Goal: Information Seeking & Learning: Compare options

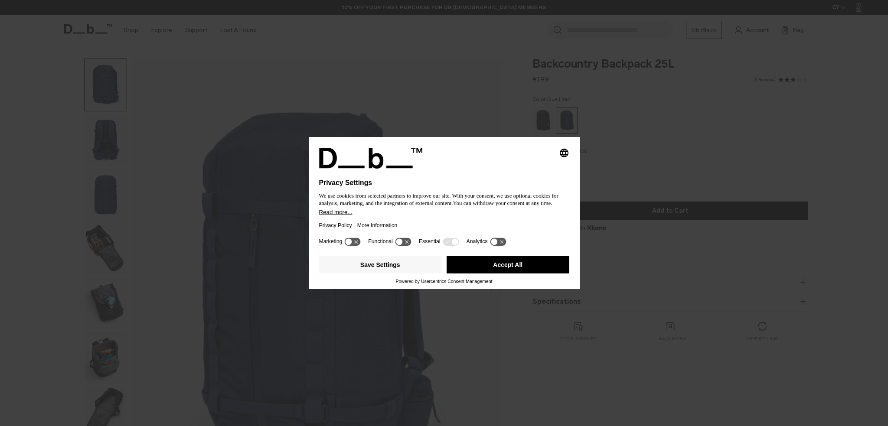
click at [498, 263] on button "Accept All" at bounding box center [508, 264] width 123 height 17
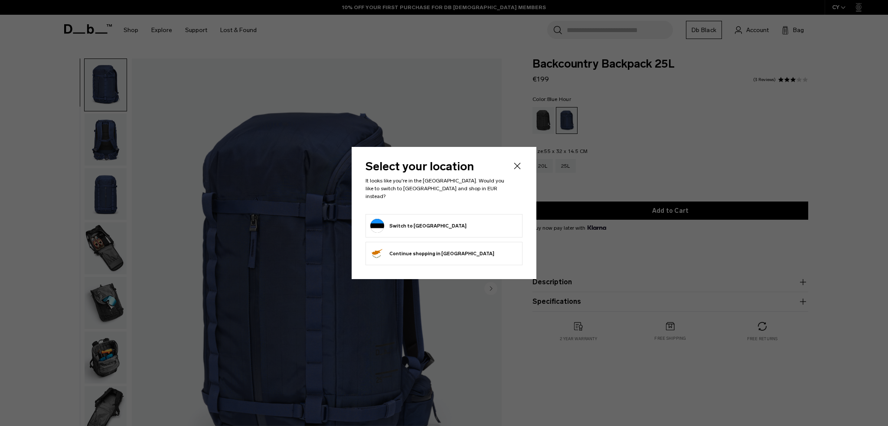
click at [438, 222] on form "Switch to Estonia" at bounding box center [443, 226] width 147 height 14
click at [409, 225] on button "Switch to Estonia" at bounding box center [418, 226] width 96 height 14
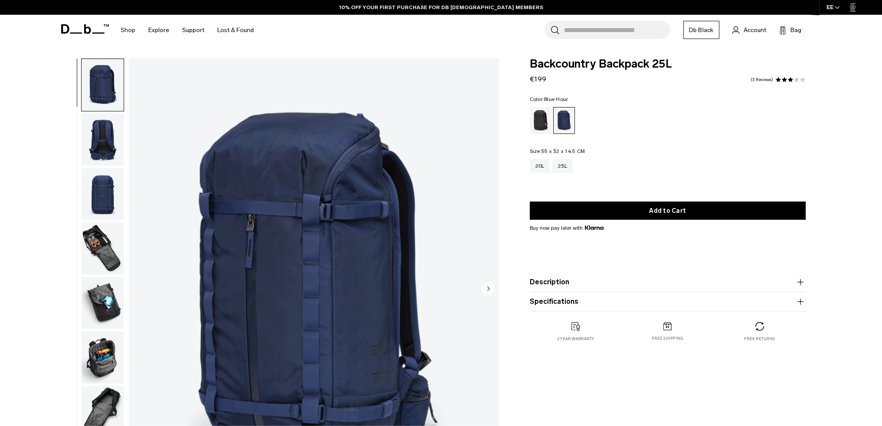
click at [231, 248] on img "1 / 11" at bounding box center [314, 290] width 370 height 462
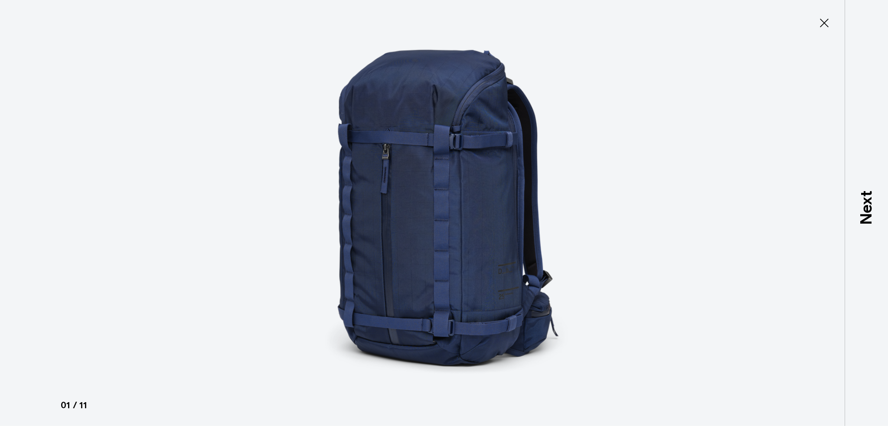
type button "Close"
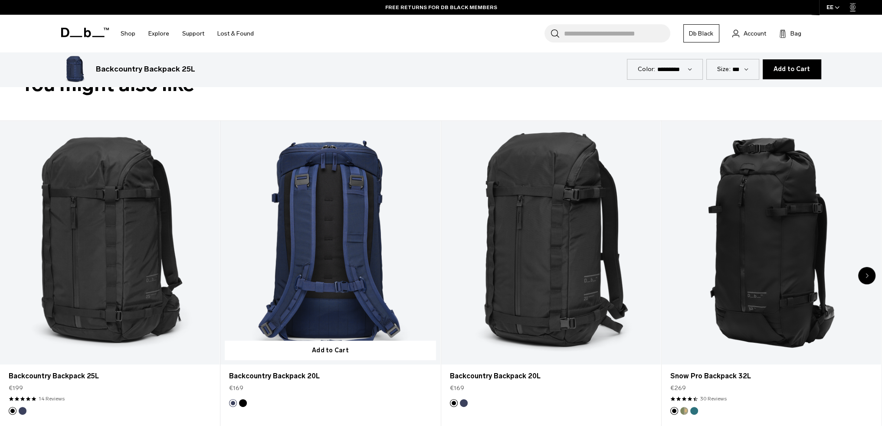
scroll to position [520, 0]
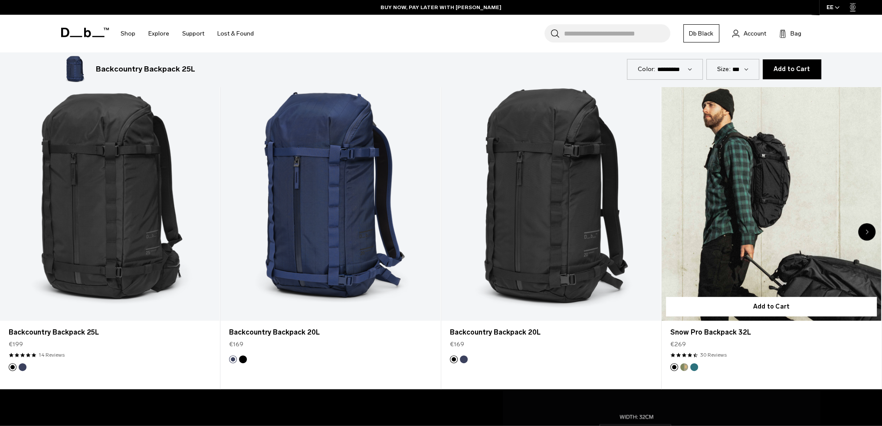
click at [733, 242] on link "Snow Pro Backpack 32L" at bounding box center [770, 199] width 219 height 244
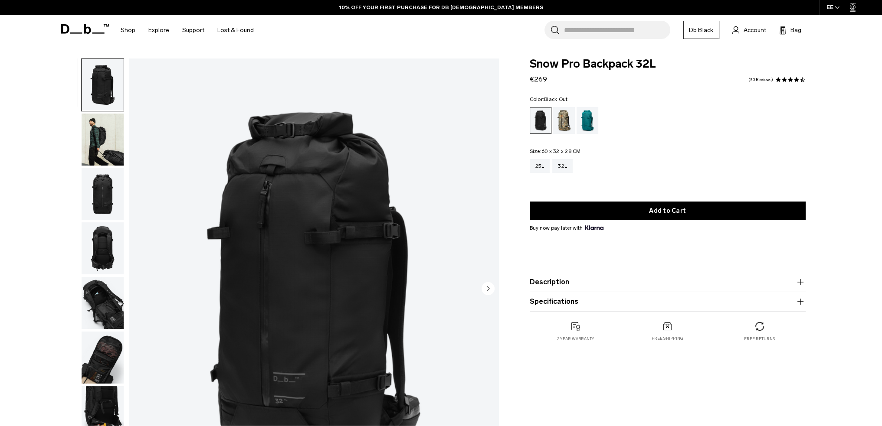
click at [87, 143] on img "button" at bounding box center [103, 140] width 42 height 52
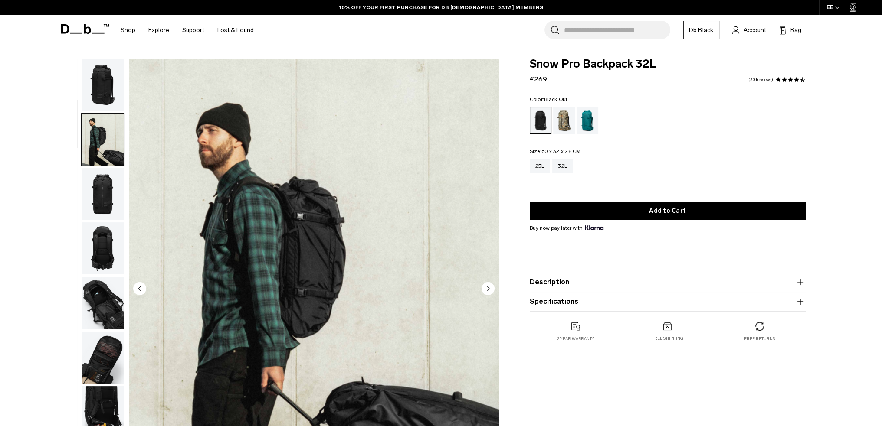
scroll to position [55, 0]
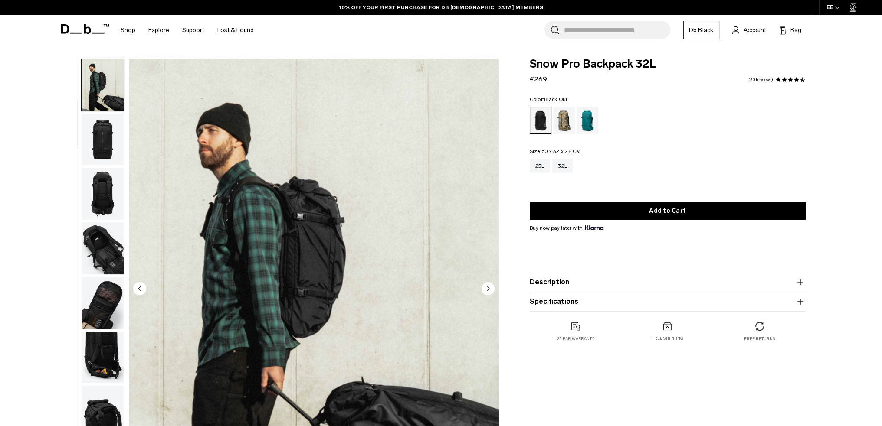
click at [99, 133] on img "button" at bounding box center [103, 140] width 42 height 52
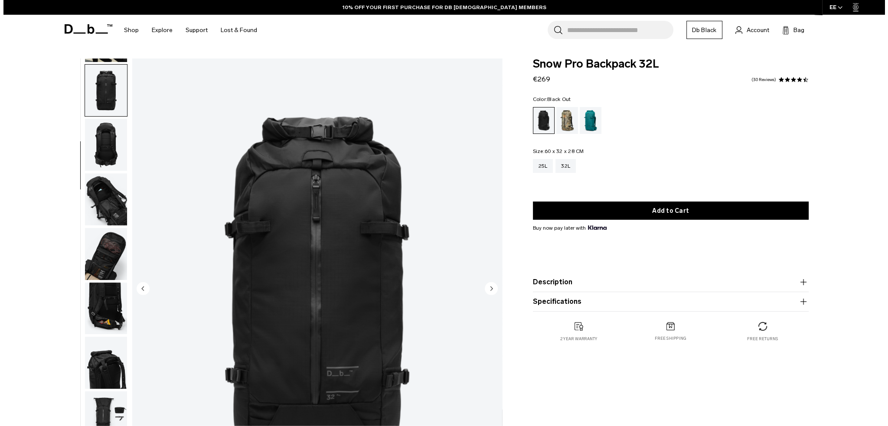
scroll to position [109, 0]
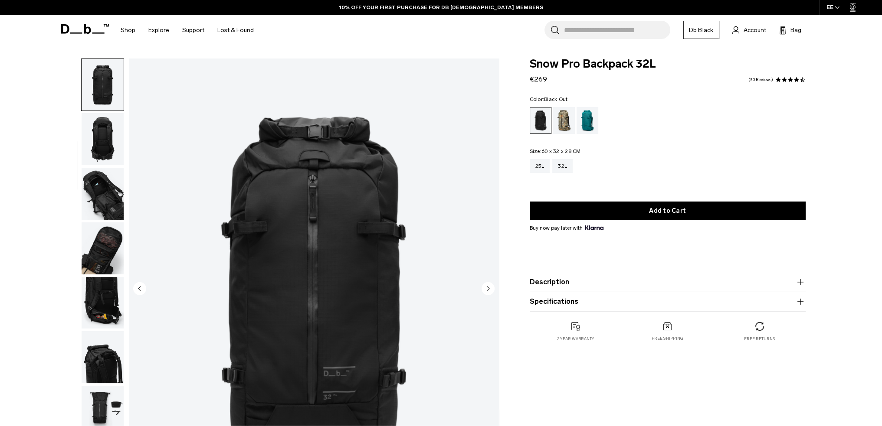
click at [326, 151] on img "3 / 11" at bounding box center [314, 290] width 370 height 462
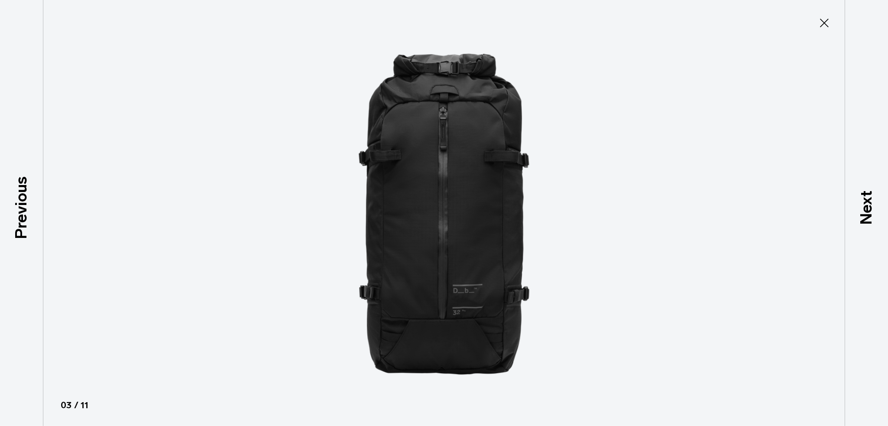
type button "Close"
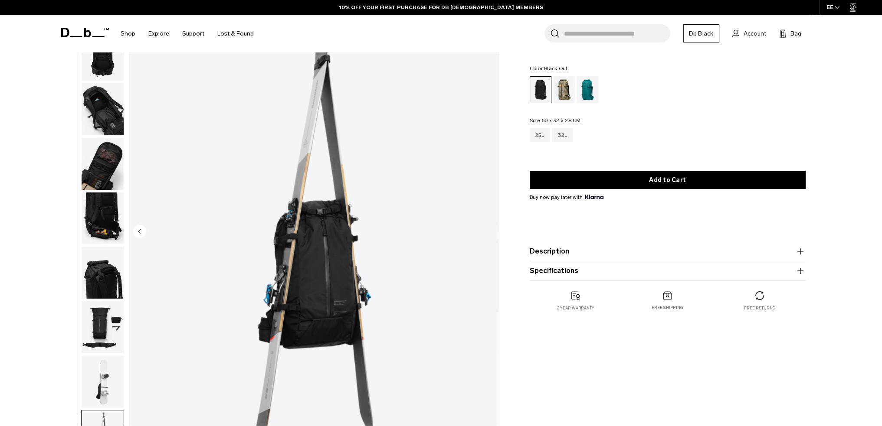
scroll to position [43, 0]
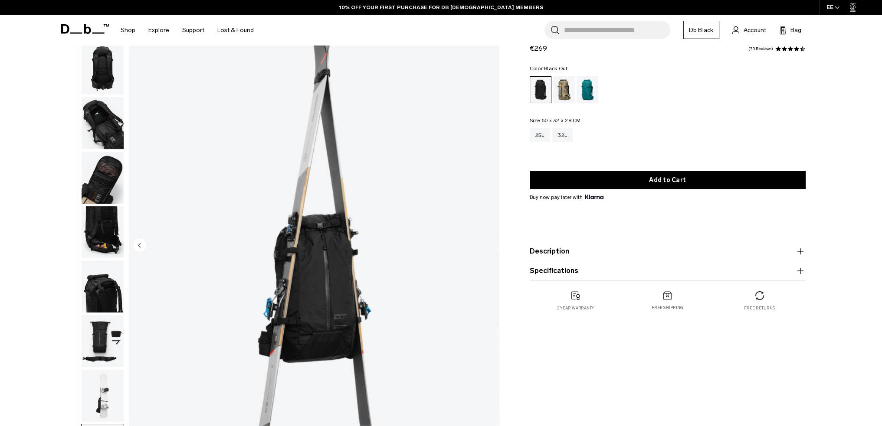
click at [85, 78] on img "button" at bounding box center [103, 69] width 42 height 52
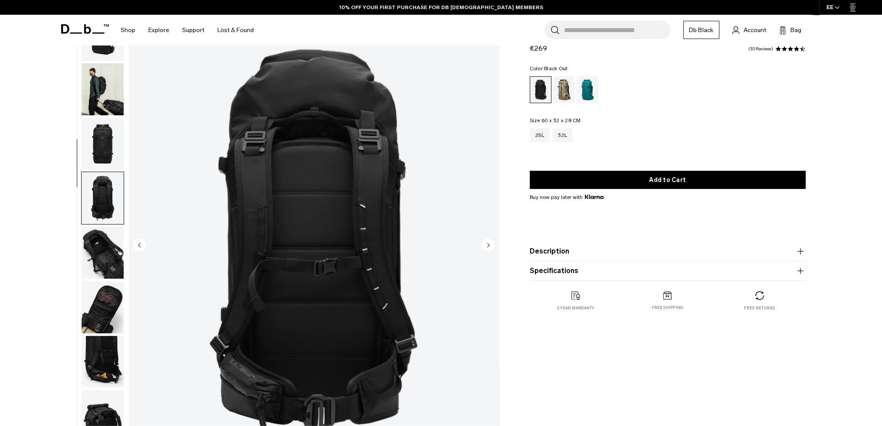
click at [102, 103] on img "button" at bounding box center [103, 89] width 42 height 52
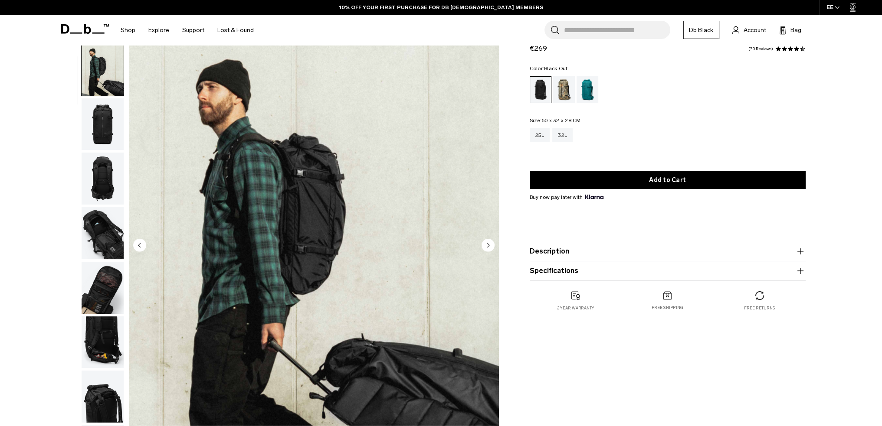
scroll to position [0, 0]
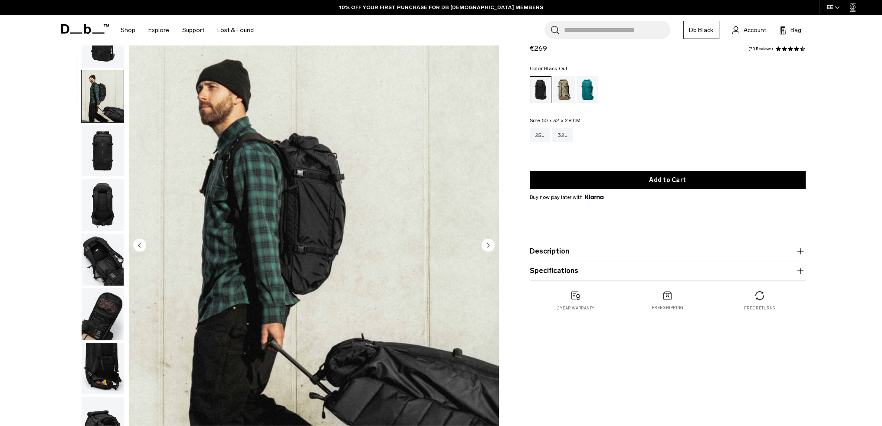
click at [99, 56] on img "button" at bounding box center [103, 42] width 42 height 52
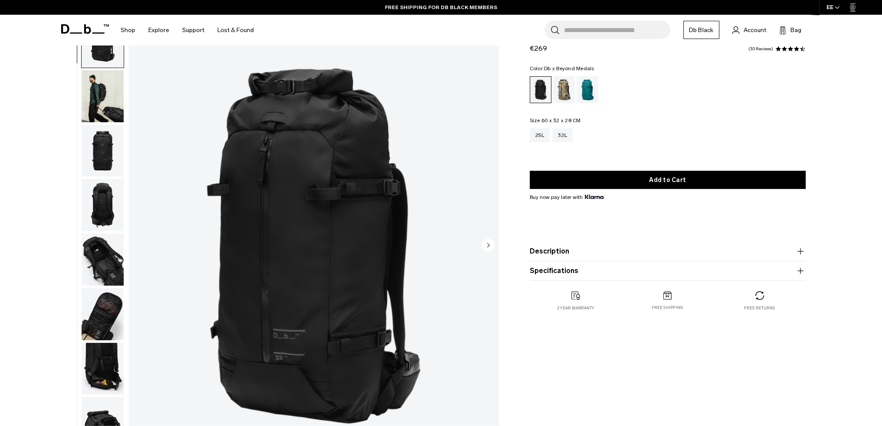
click at [556, 92] on div "Db x Beyond Medals" at bounding box center [564, 89] width 22 height 27
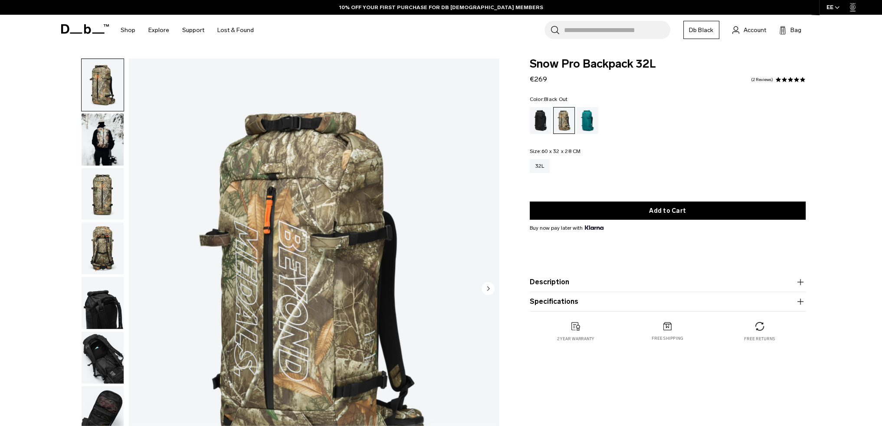
click at [543, 116] on div "Black Out" at bounding box center [541, 120] width 22 height 27
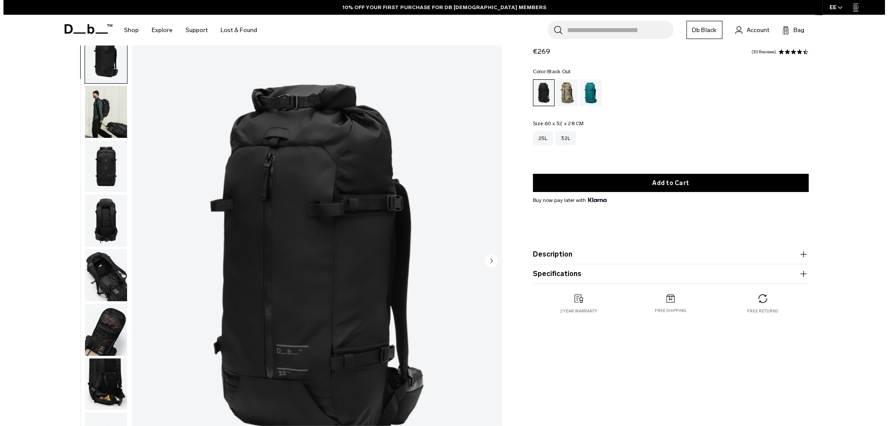
scroll to position [43, 0]
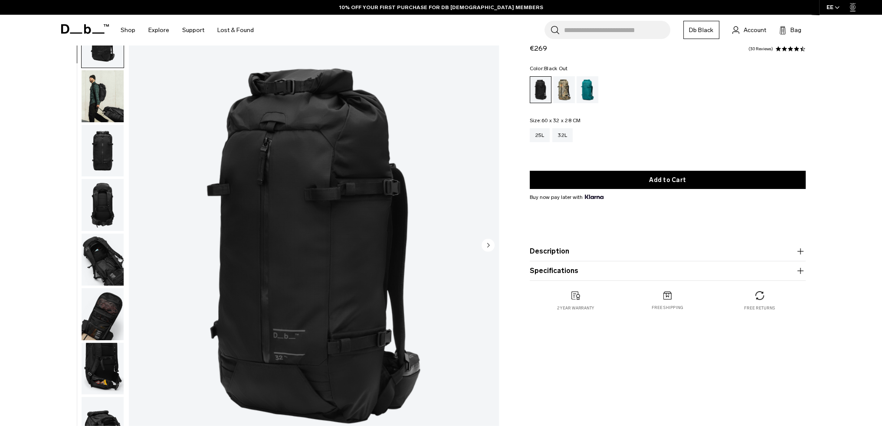
click at [330, 213] on img "1 / 11" at bounding box center [314, 246] width 370 height 462
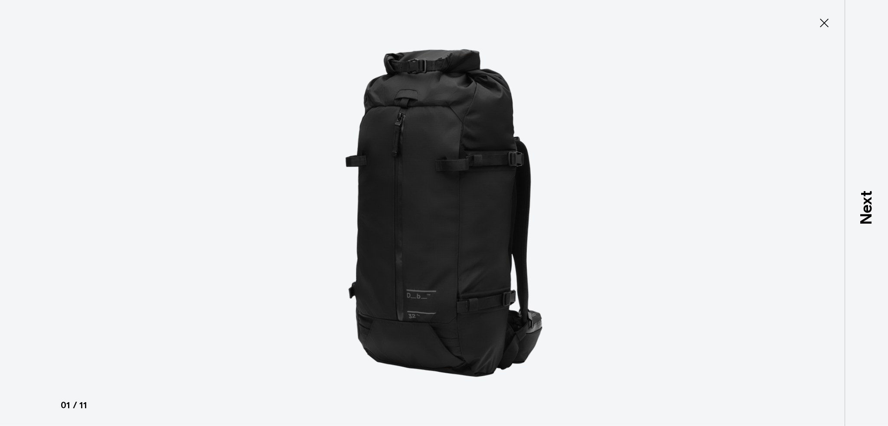
type button "Close"
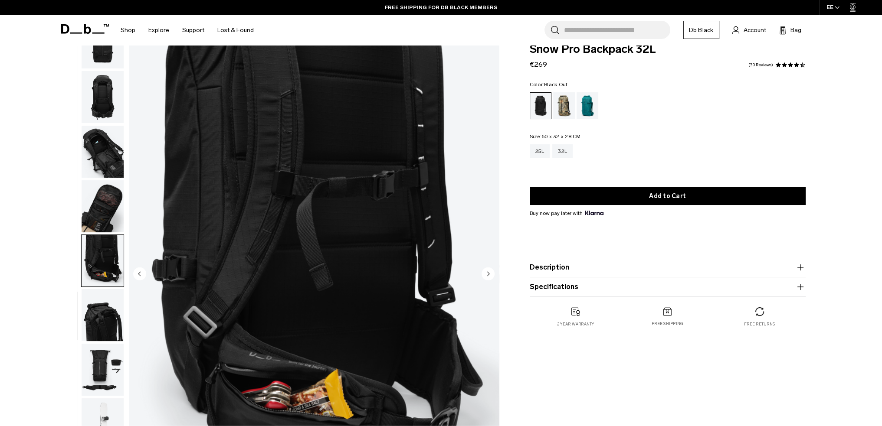
scroll to position [0, 0]
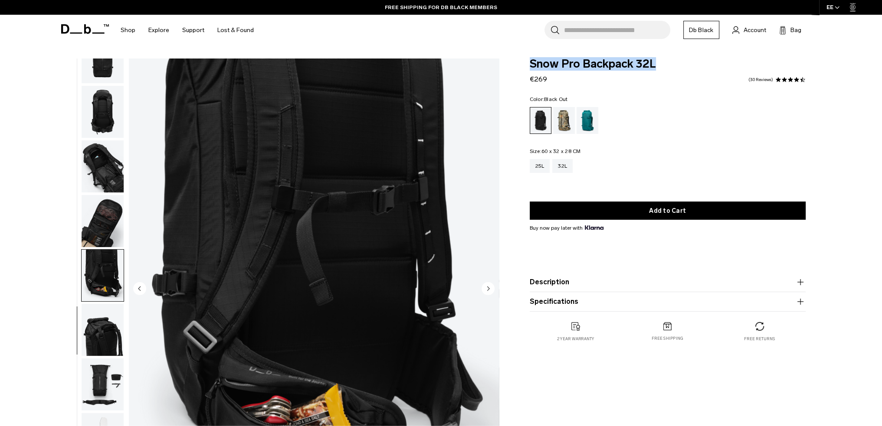
drag, startPoint x: 530, startPoint y: 65, endPoint x: 661, endPoint y: 61, distance: 130.6
click at [661, 61] on span "Snow Pro Backpack 32L" at bounding box center [668, 64] width 276 height 11
copy span "Snow Pro Backpack 32L"
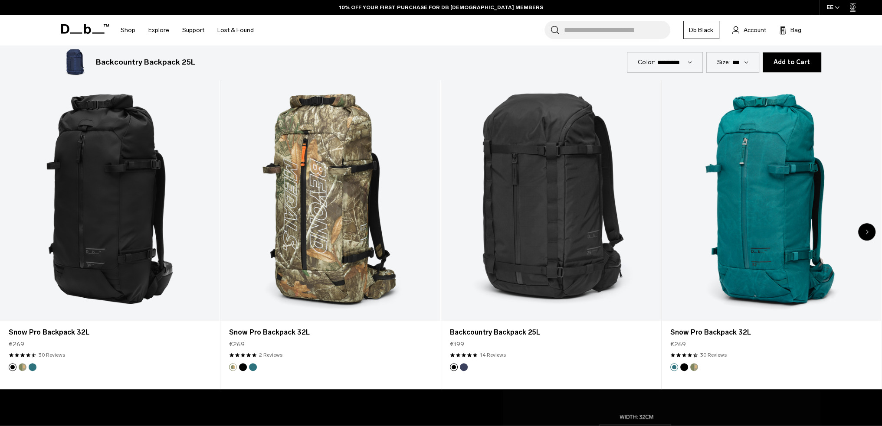
drag, startPoint x: 167, startPoint y: 61, endPoint x: 88, endPoint y: 60, distance: 78.5
click at [88, 60] on div "Backcountry Backpack 25L €199" at bounding box center [344, 63] width 566 height 28
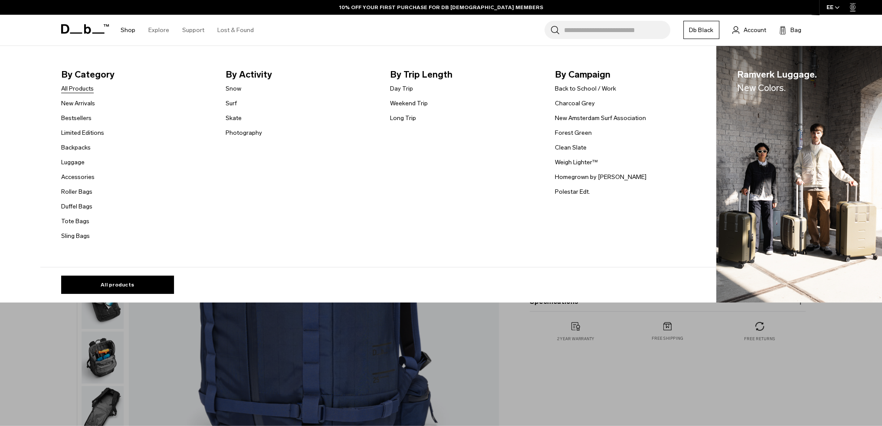
click at [90, 88] on link "All Products" at bounding box center [77, 88] width 33 height 9
click at [85, 146] on link "Backpacks" at bounding box center [75, 147] width 29 height 9
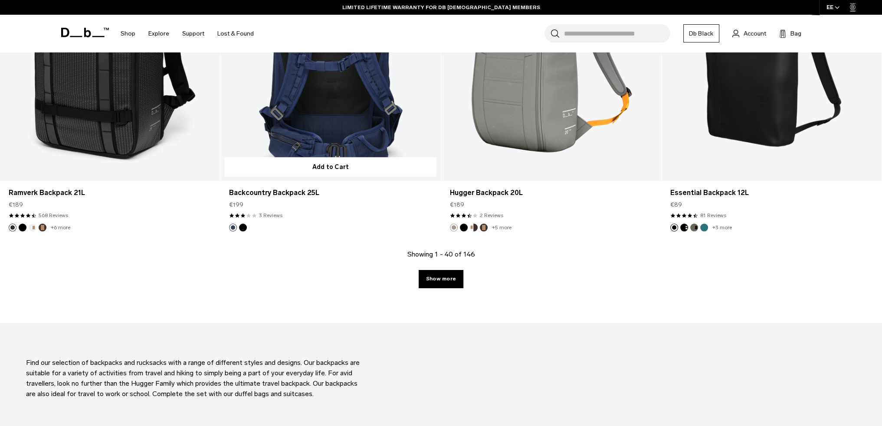
scroll to position [3166, 0]
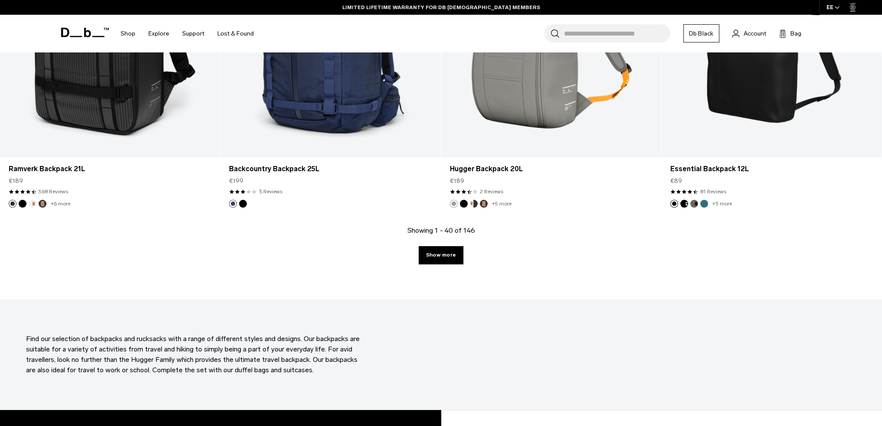
drag, startPoint x: 455, startPoint y: 253, endPoint x: 491, endPoint y: 259, distance: 36.9
click at [455, 253] on link "Show more" at bounding box center [441, 255] width 45 height 18
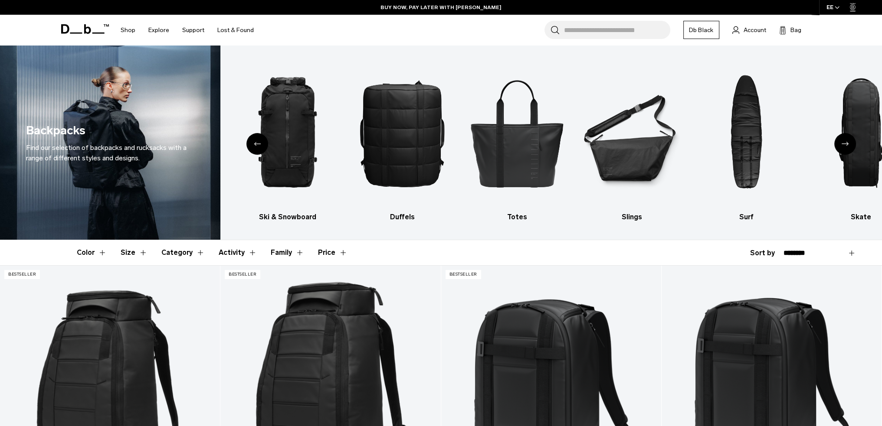
click at [97, 252] on button "Color" at bounding box center [92, 252] width 30 height 25
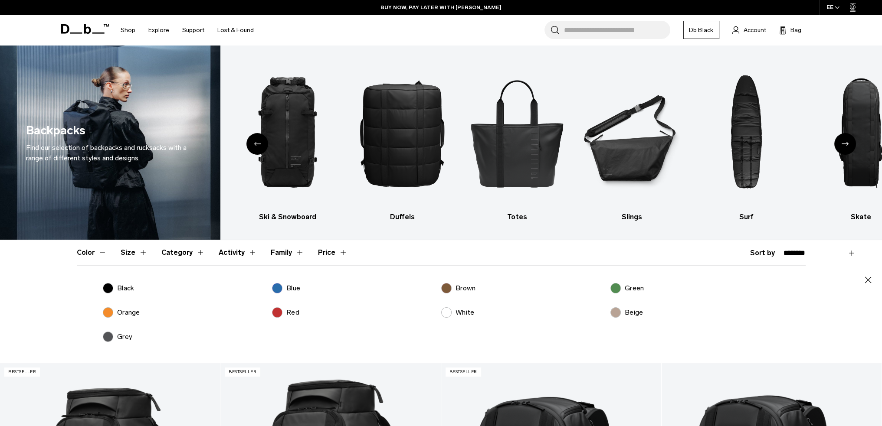
click at [115, 291] on label "Black" at bounding box center [119, 288] width 32 height 10
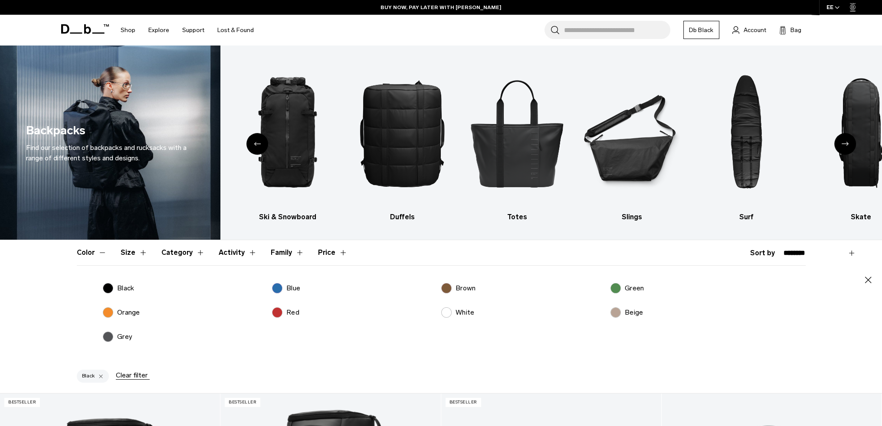
click at [139, 254] on button "Size" at bounding box center [134, 252] width 27 height 25
click at [277, 289] on label "21-40L" at bounding box center [291, 288] width 38 height 10
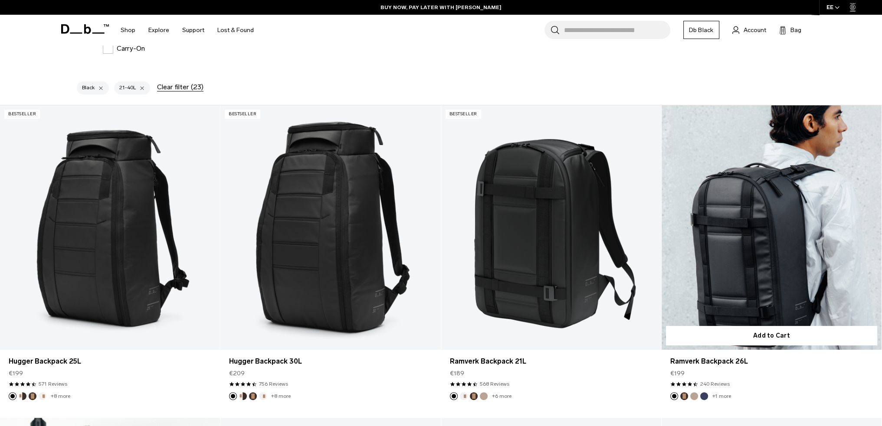
scroll to position [304, 0]
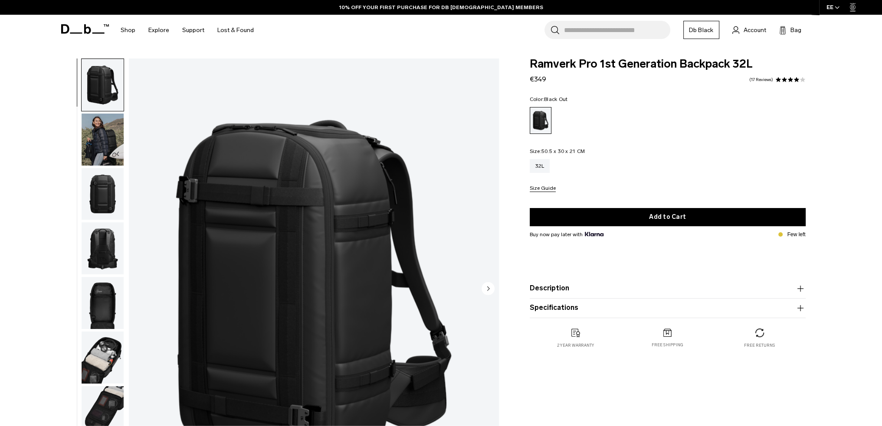
click at [359, 184] on img "1 / 9" at bounding box center [314, 290] width 370 height 462
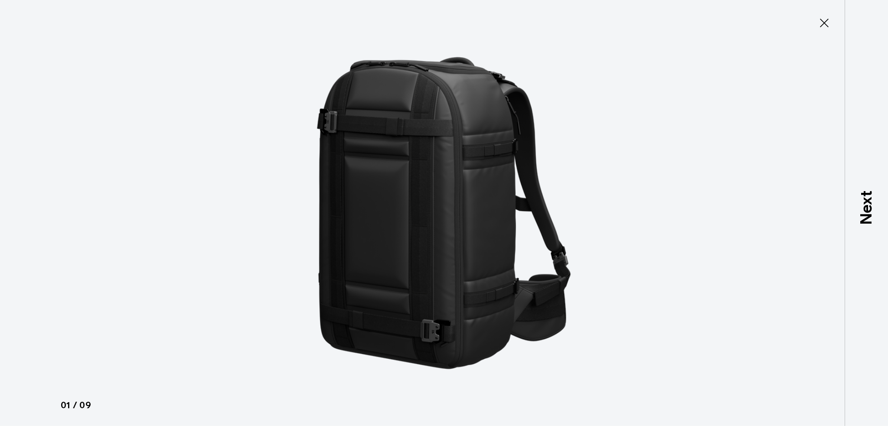
type button "Close"
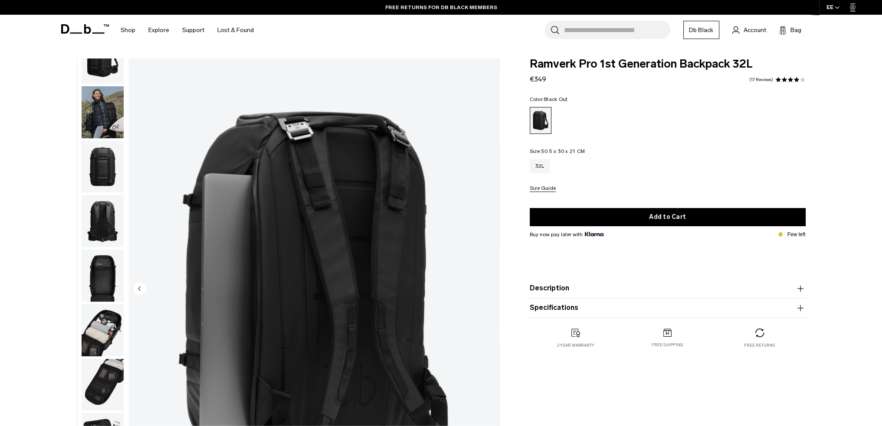
click at [95, 177] on img "button" at bounding box center [103, 167] width 42 height 52
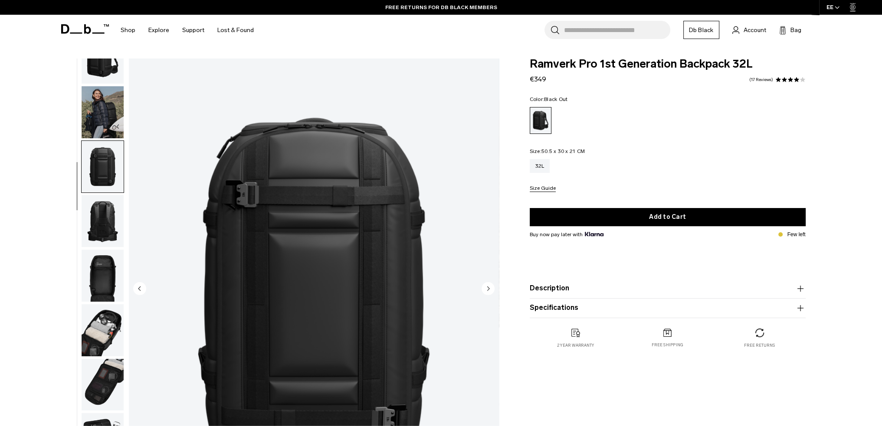
click at [106, 230] on img "button" at bounding box center [103, 221] width 42 height 52
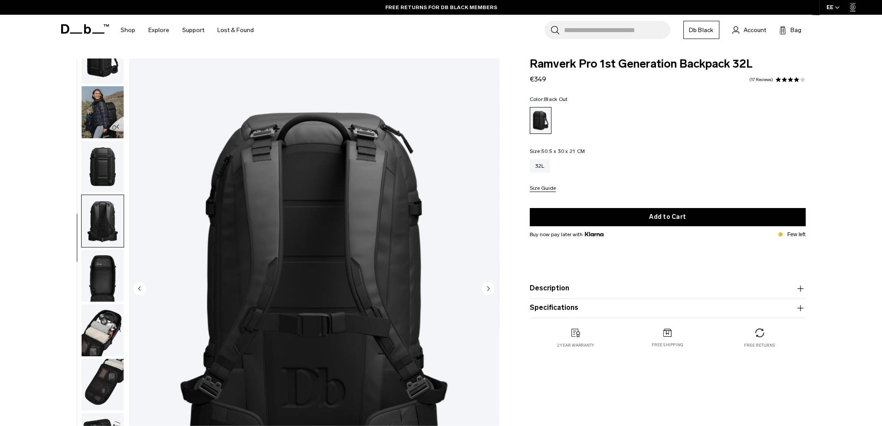
click at [108, 258] on img "button" at bounding box center [103, 276] width 42 height 52
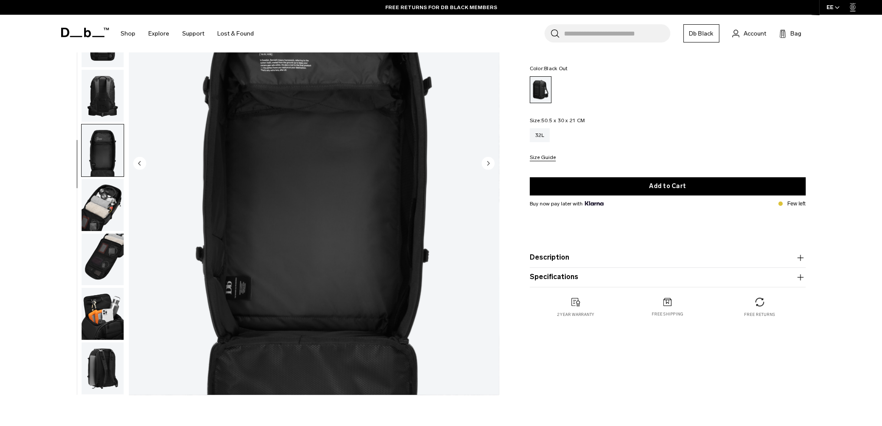
scroll to position [130, 0]
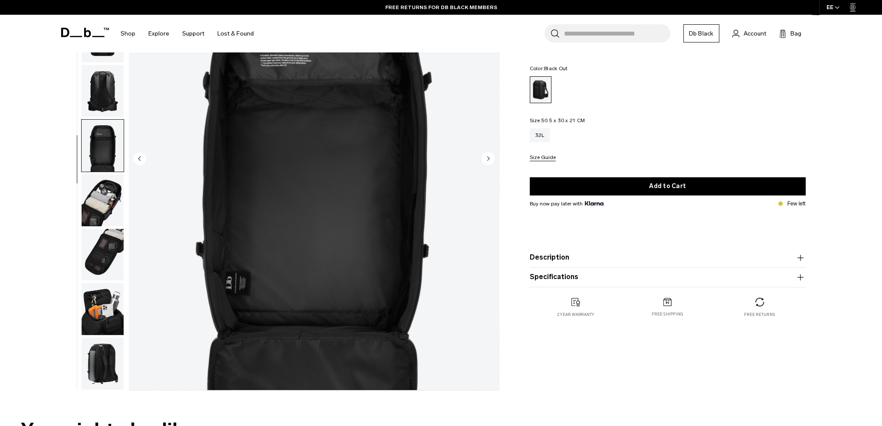
click at [102, 350] on img "button" at bounding box center [103, 364] width 42 height 52
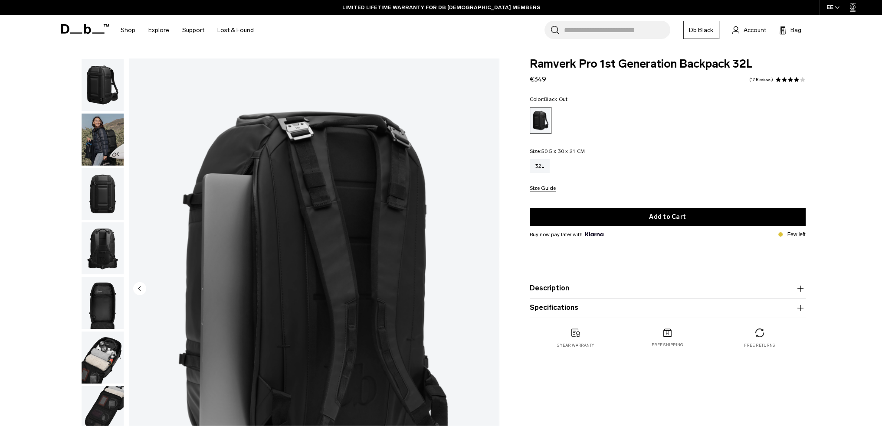
scroll to position [28, 0]
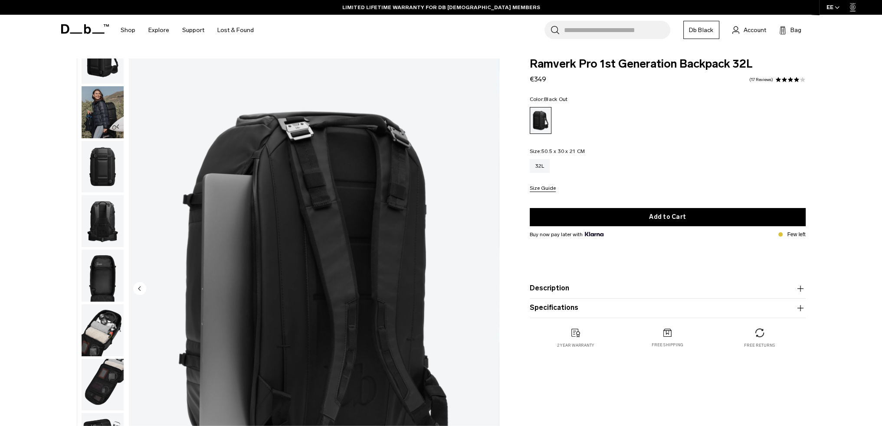
click at [96, 57] on body "Skip to content BUY NOW, PAY LATER WITH KLARNA 10% OFF YOUR FIRST PURCHASE FOR …" at bounding box center [441, 213] width 882 height 426
click at [105, 73] on img "button" at bounding box center [103, 58] width 42 height 52
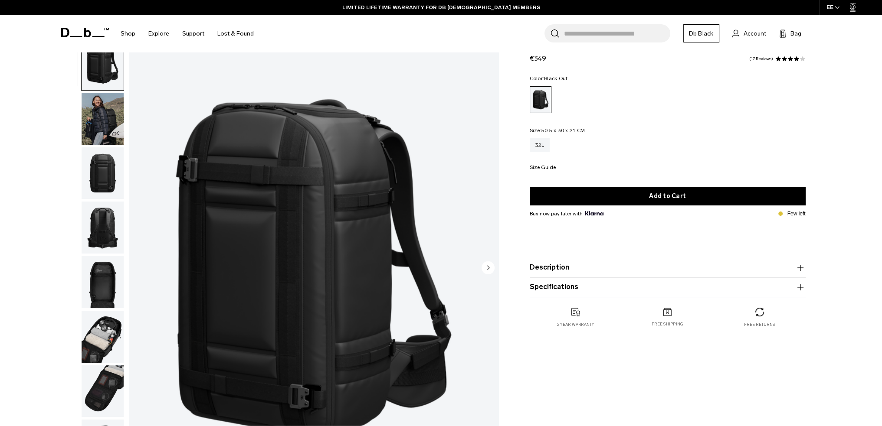
scroll to position [0, 0]
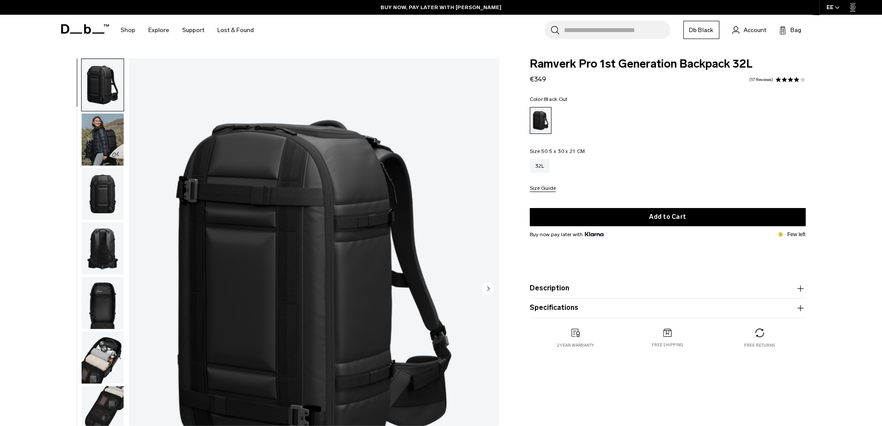
click at [544, 183] on div "32L Size Guide" at bounding box center [668, 175] width 276 height 33
click at [546, 186] on button "Size Guide" at bounding box center [543, 189] width 26 height 7
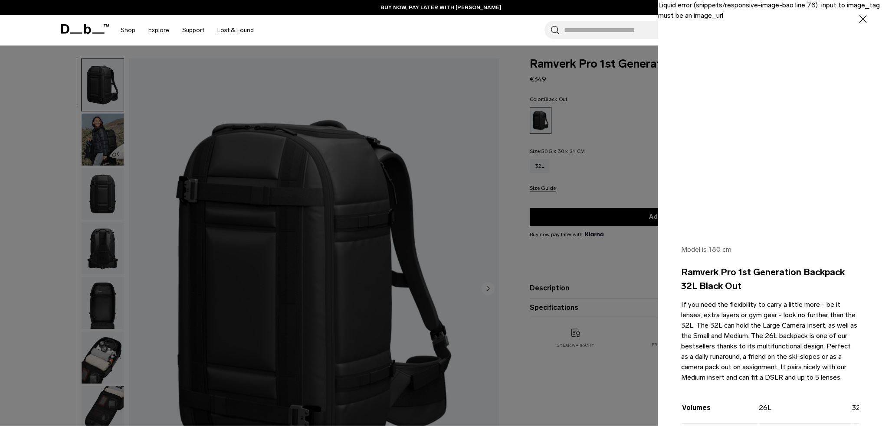
click at [607, 126] on div at bounding box center [441, 213] width 882 height 426
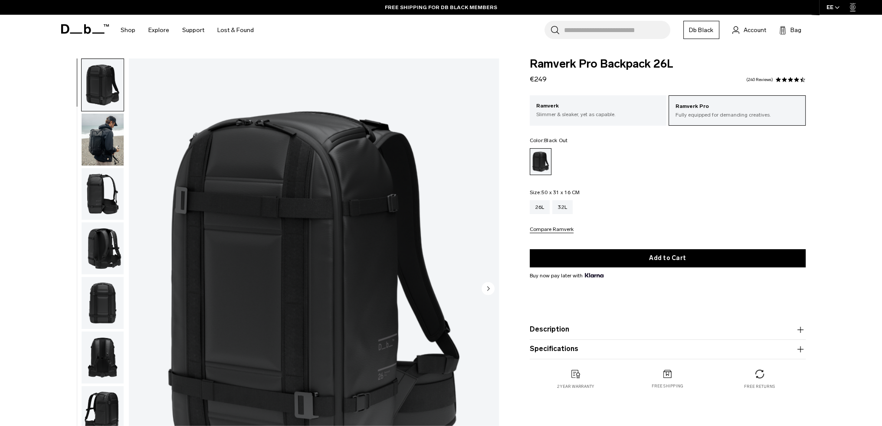
click at [326, 274] on img "1 / 13" at bounding box center [314, 290] width 370 height 462
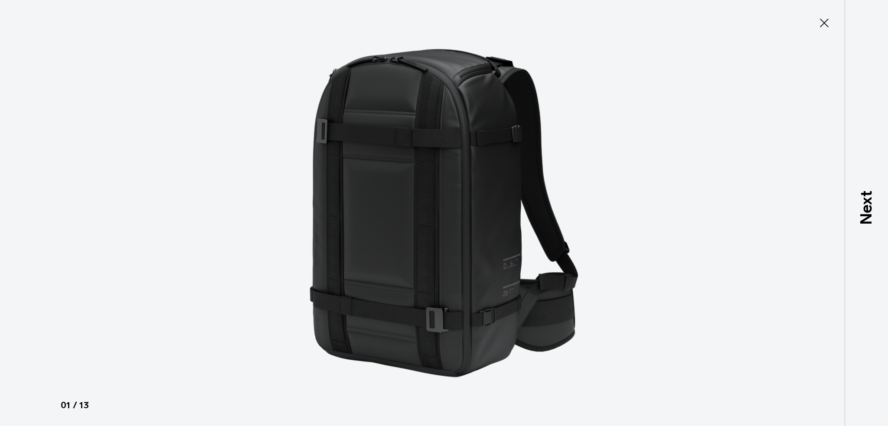
type button "Close"
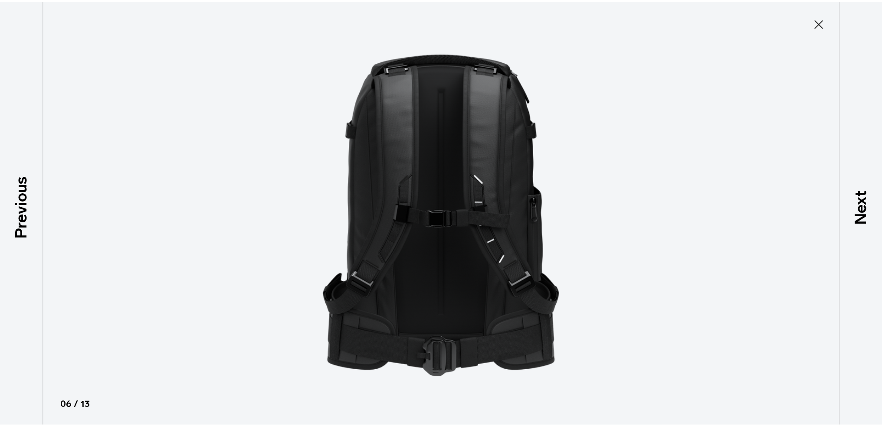
scroll to position [246, 0]
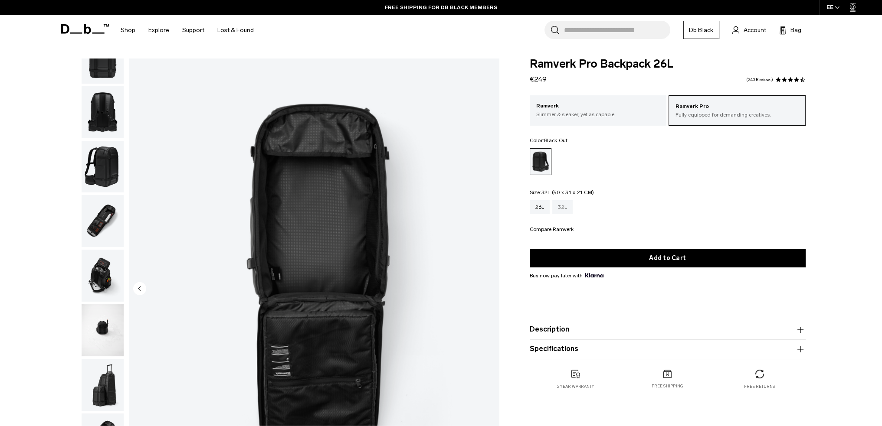
click at [567, 203] on div "32L" at bounding box center [562, 207] width 20 height 14
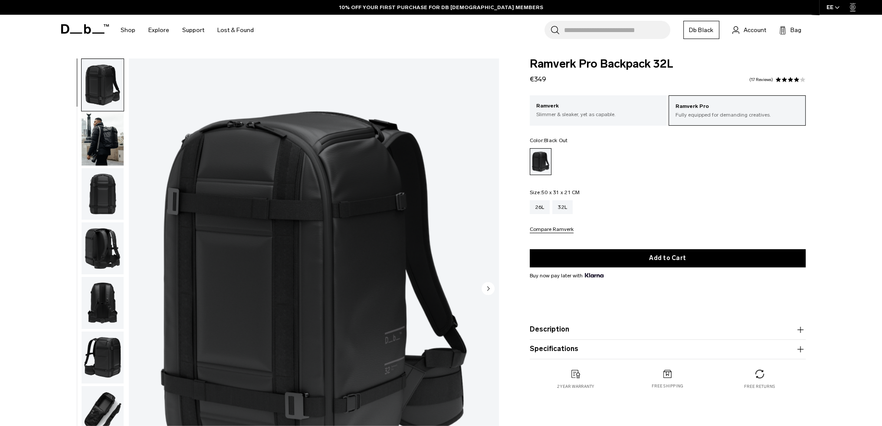
click at [302, 150] on img "1 / 10" at bounding box center [314, 290] width 370 height 462
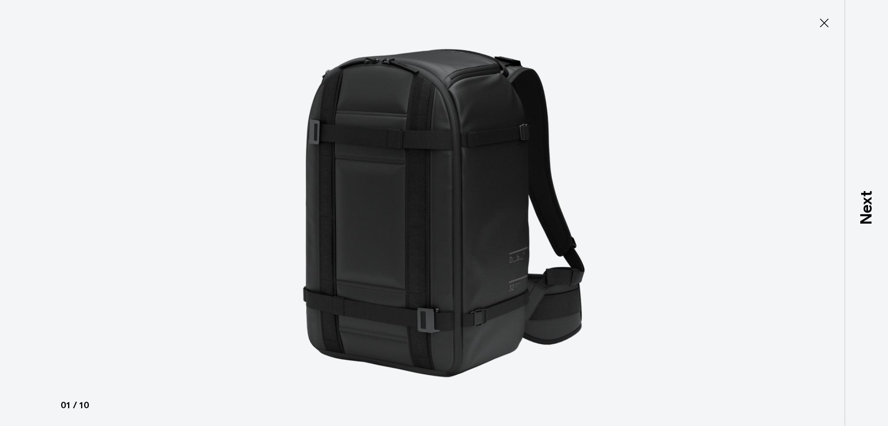
type button "Close"
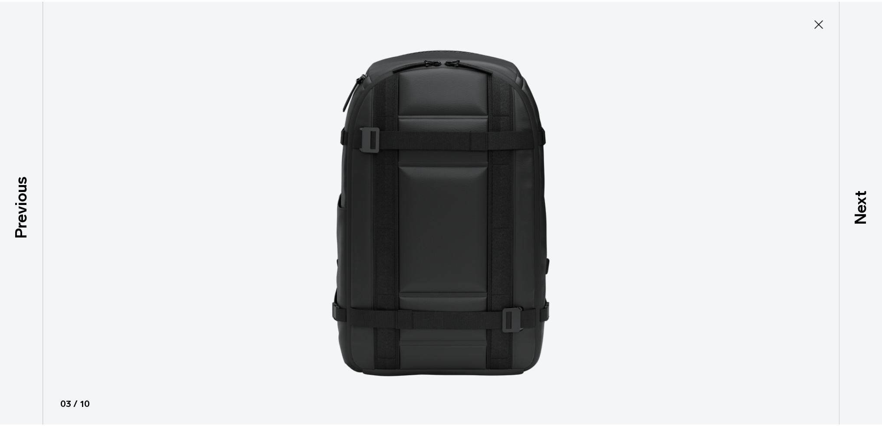
scroll to position [82, 0]
